Goal: Task Accomplishment & Management: Manage account settings

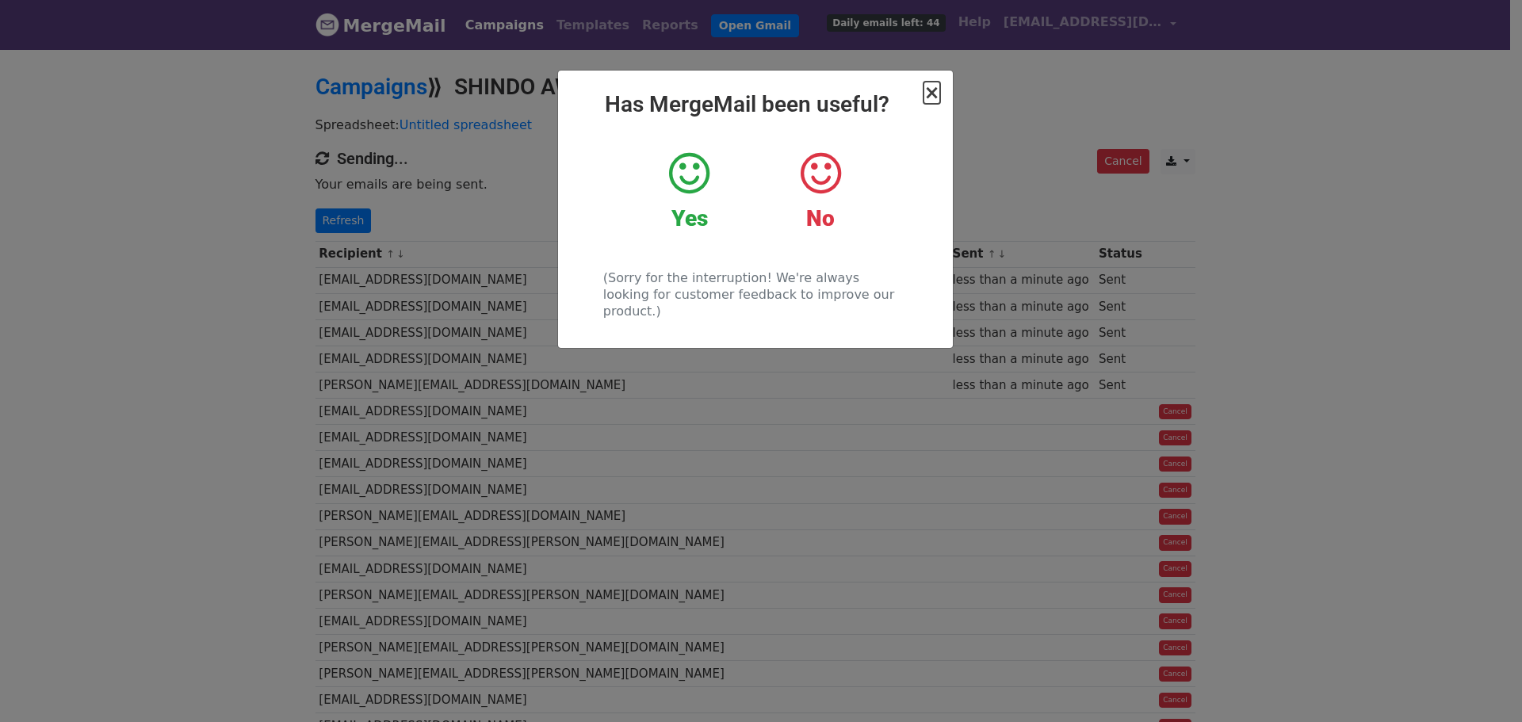
click at [932, 94] on span "×" at bounding box center [931, 93] width 16 height 22
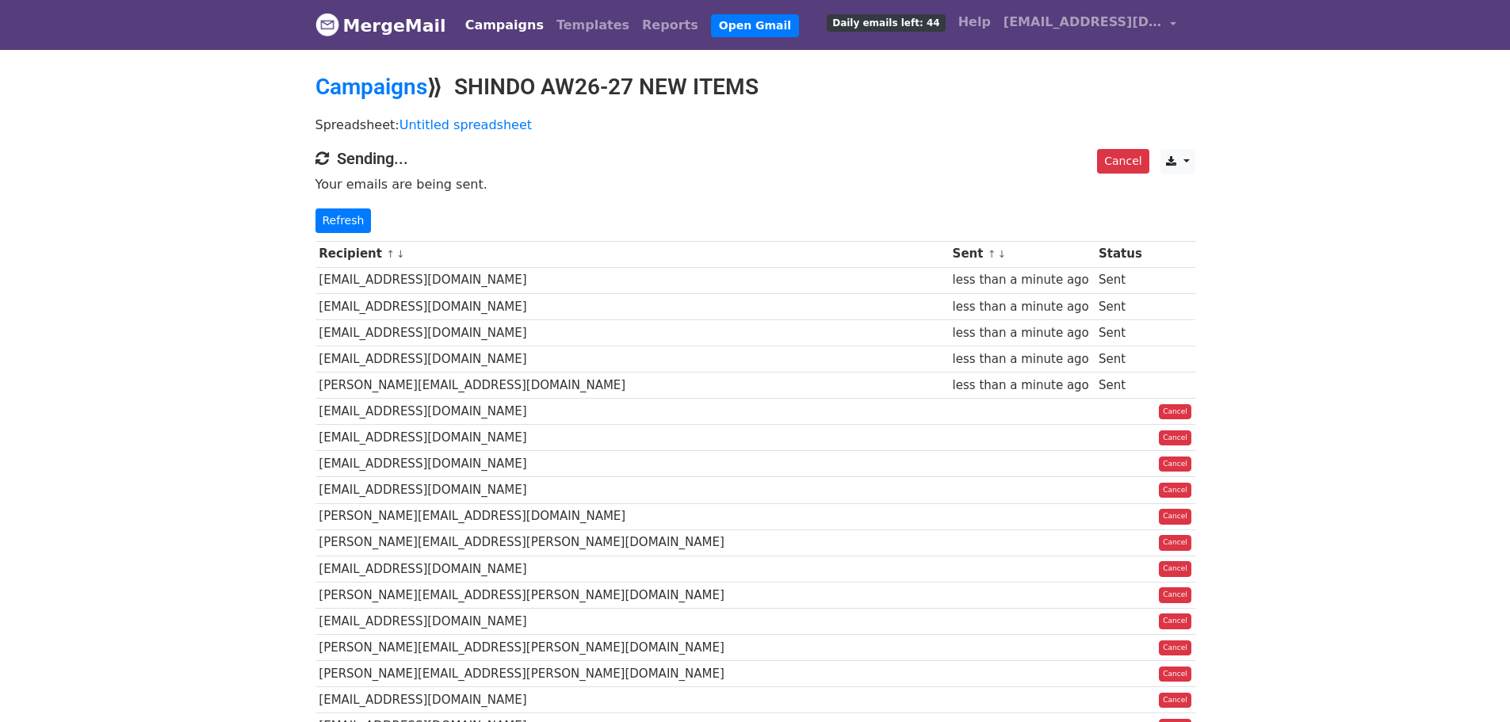
click at [499, 29] on link "Campaigns" at bounding box center [504, 26] width 91 height 32
